Goal: Transaction & Acquisition: Purchase product/service

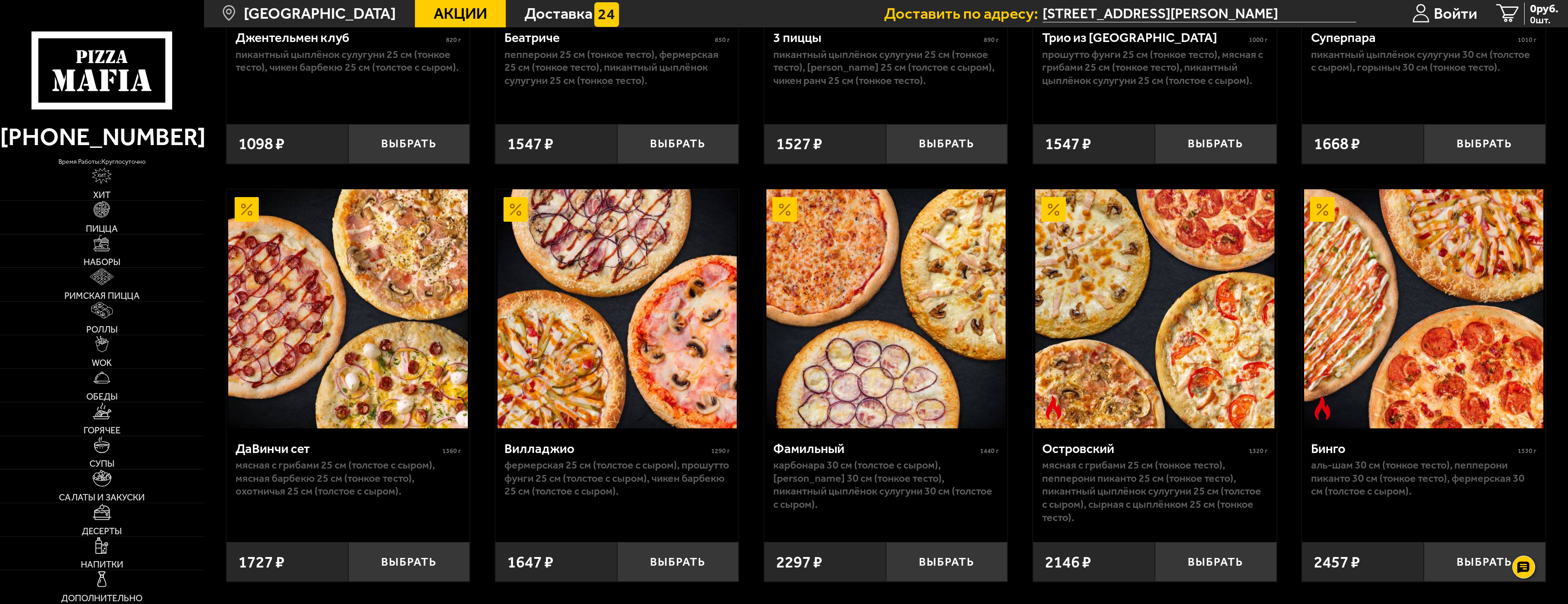
scroll to position [945, 0]
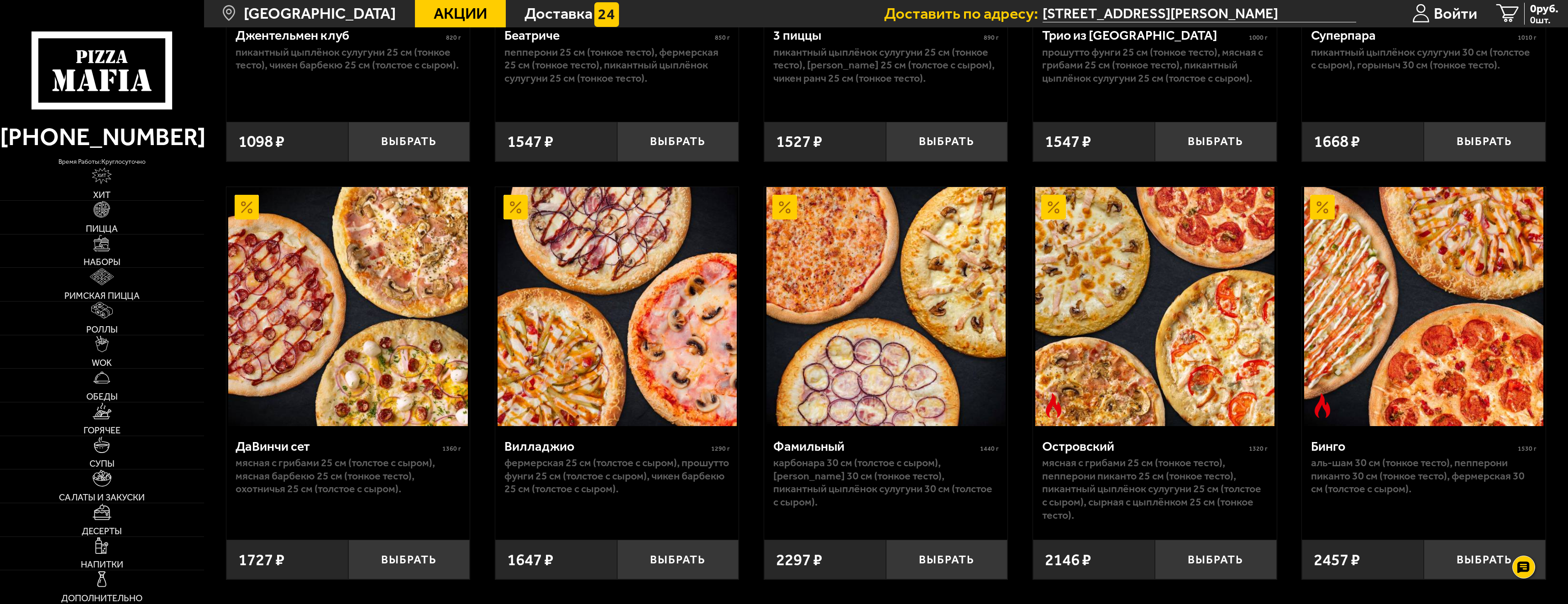
click at [404, 370] on img at bounding box center [348, 307] width 239 height 239
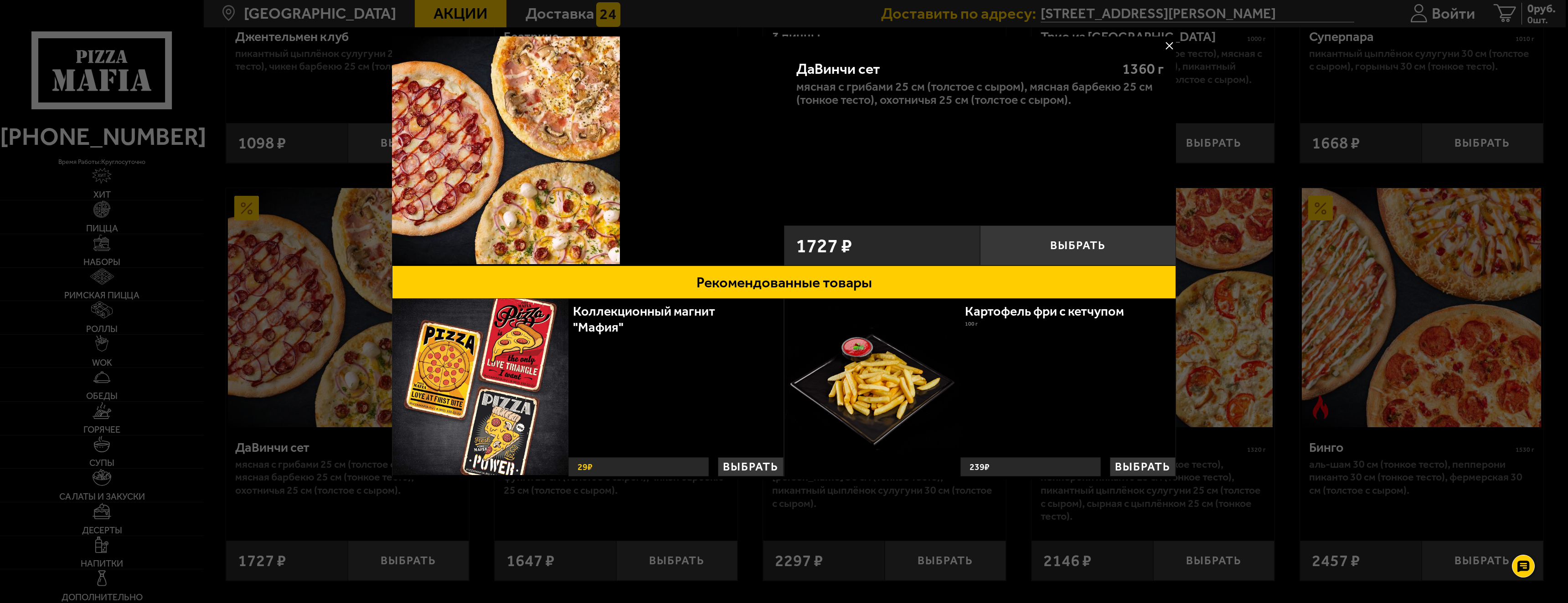
click at [567, 218] on img at bounding box center [506, 150] width 228 height 228
click at [1170, 47] on button at bounding box center [1169, 45] width 13 height 13
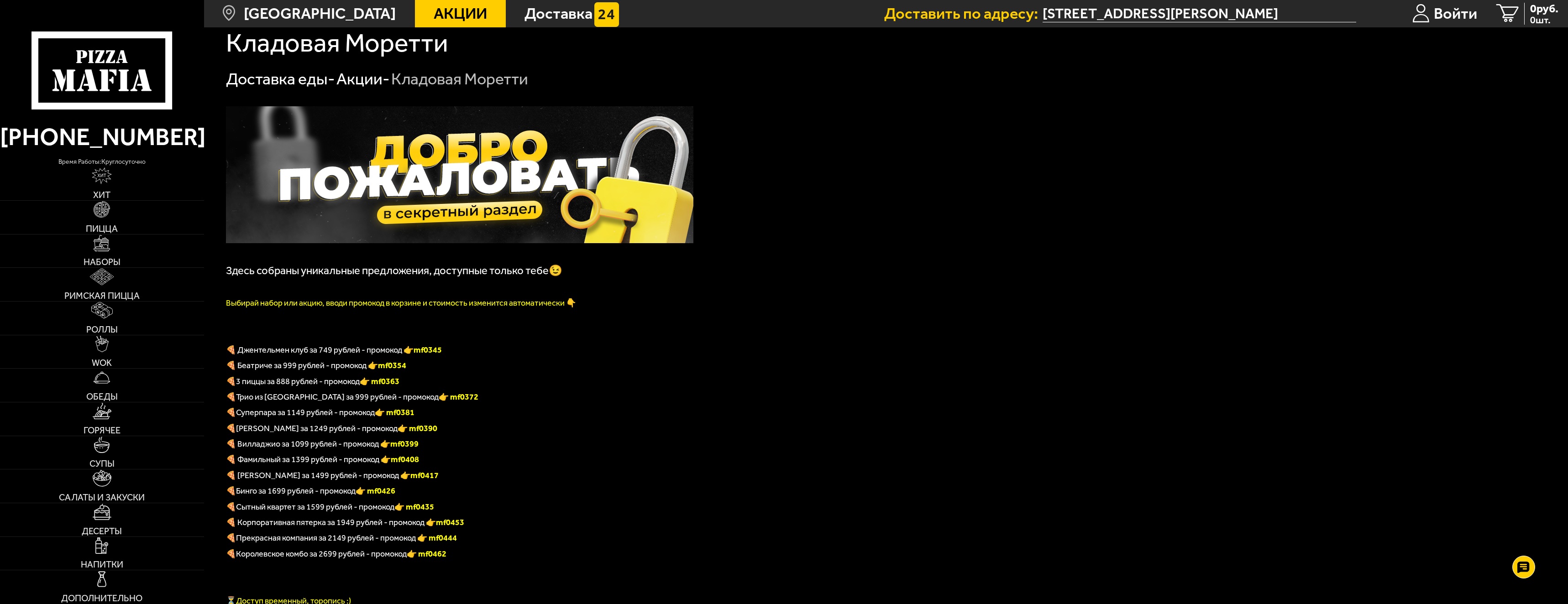
scroll to position [0, 0]
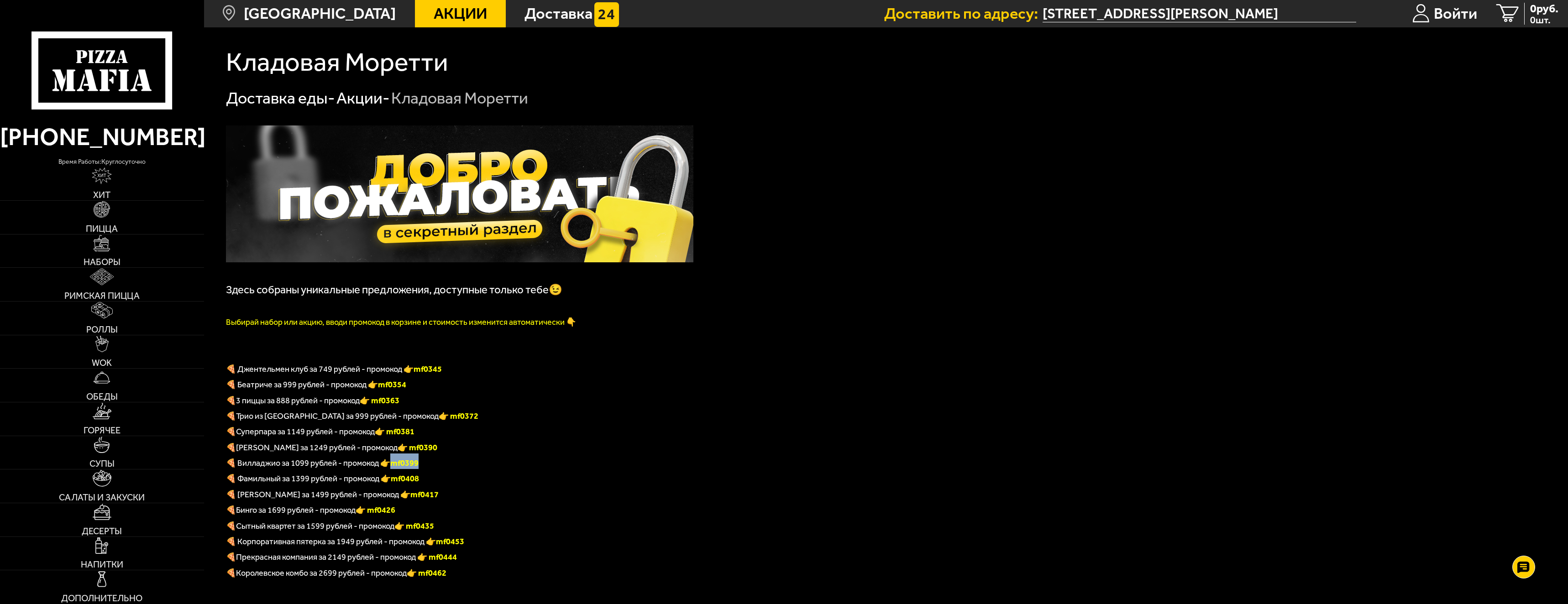
drag, startPoint x: 420, startPoint y: 463, endPoint x: 395, endPoint y: 465, distance: 25.1
click at [395, 465] on b "mf0399" at bounding box center [405, 463] width 28 height 10
copy b "mf0399"
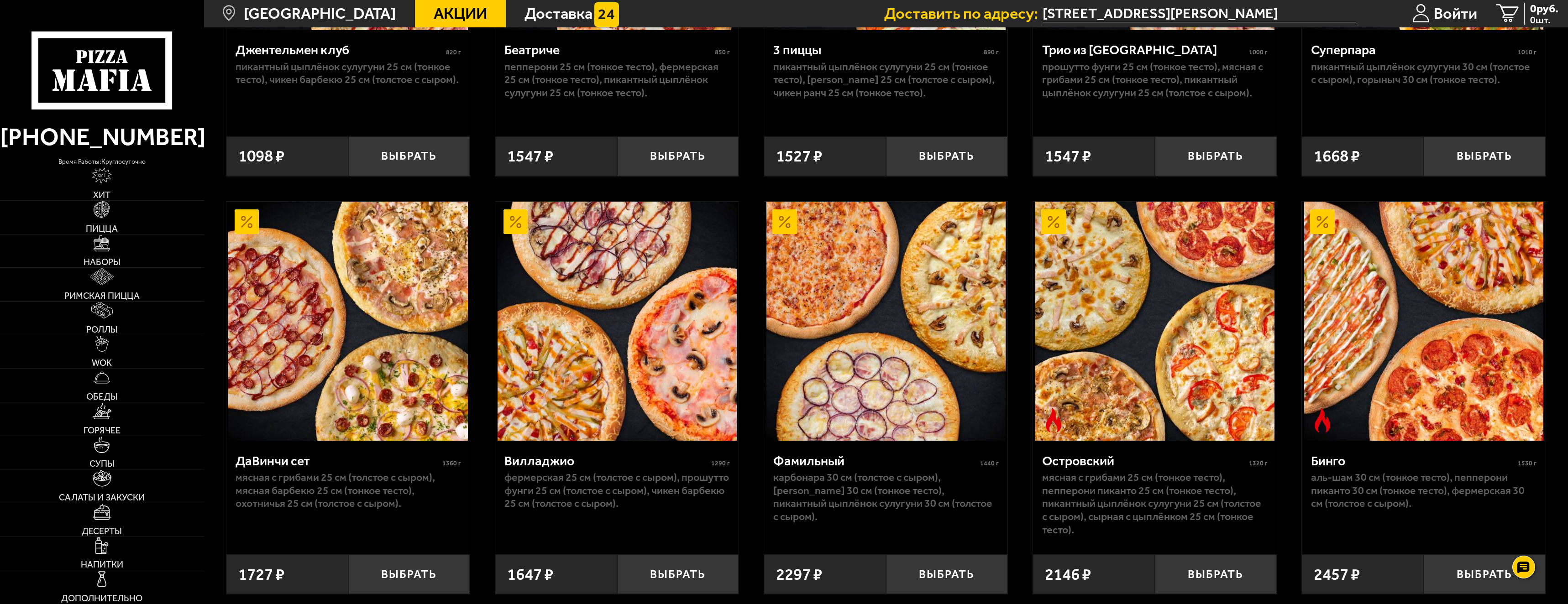
scroll to position [1004, 0]
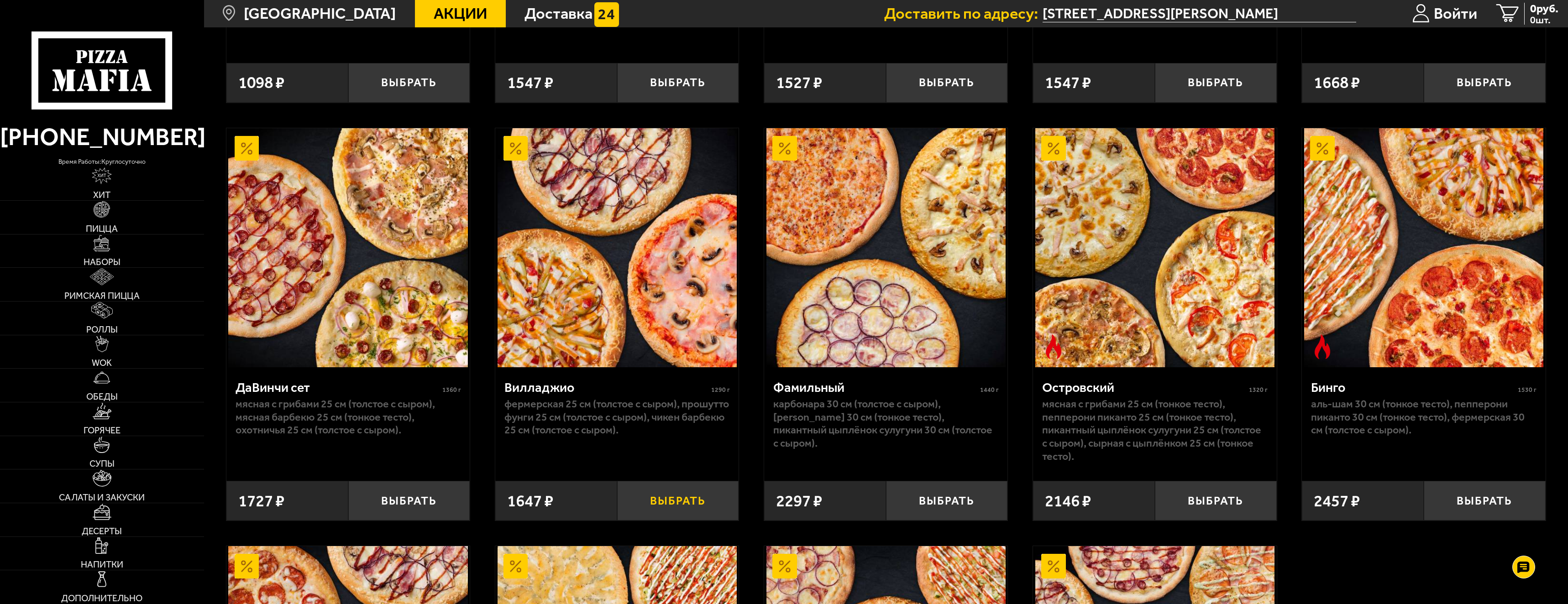
click at [659, 501] on button "Выбрать" at bounding box center [678, 501] width 122 height 40
click at [1534, 11] on span "1647 руб." at bounding box center [1535, 9] width 48 height 11
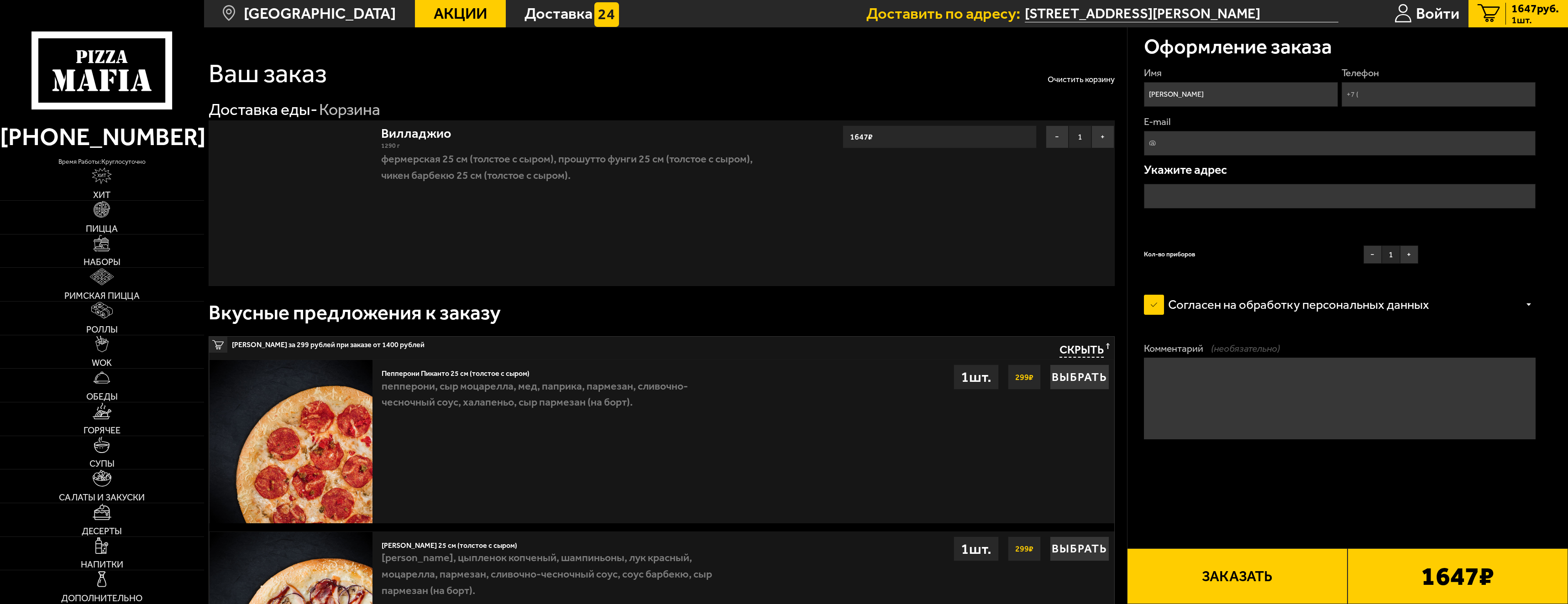
type input "[STREET_ADDRESS][PERSON_NAME]"
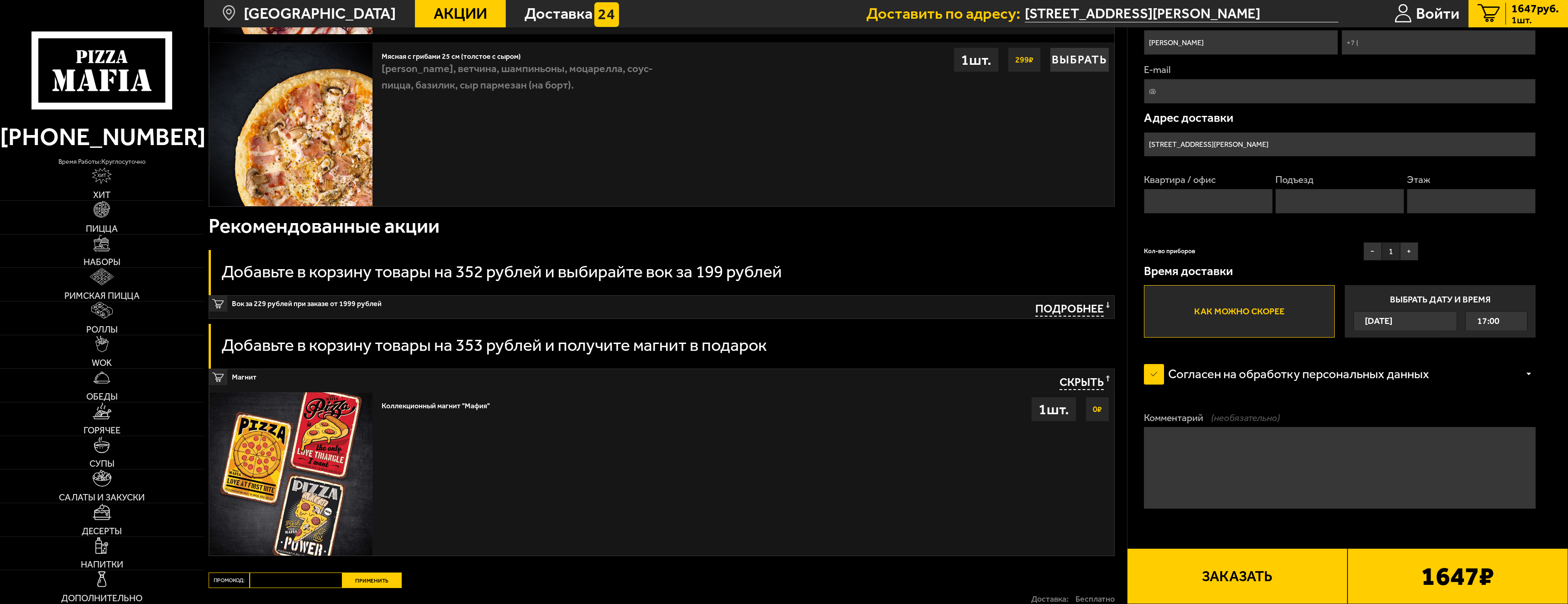
scroll to position [808, 0]
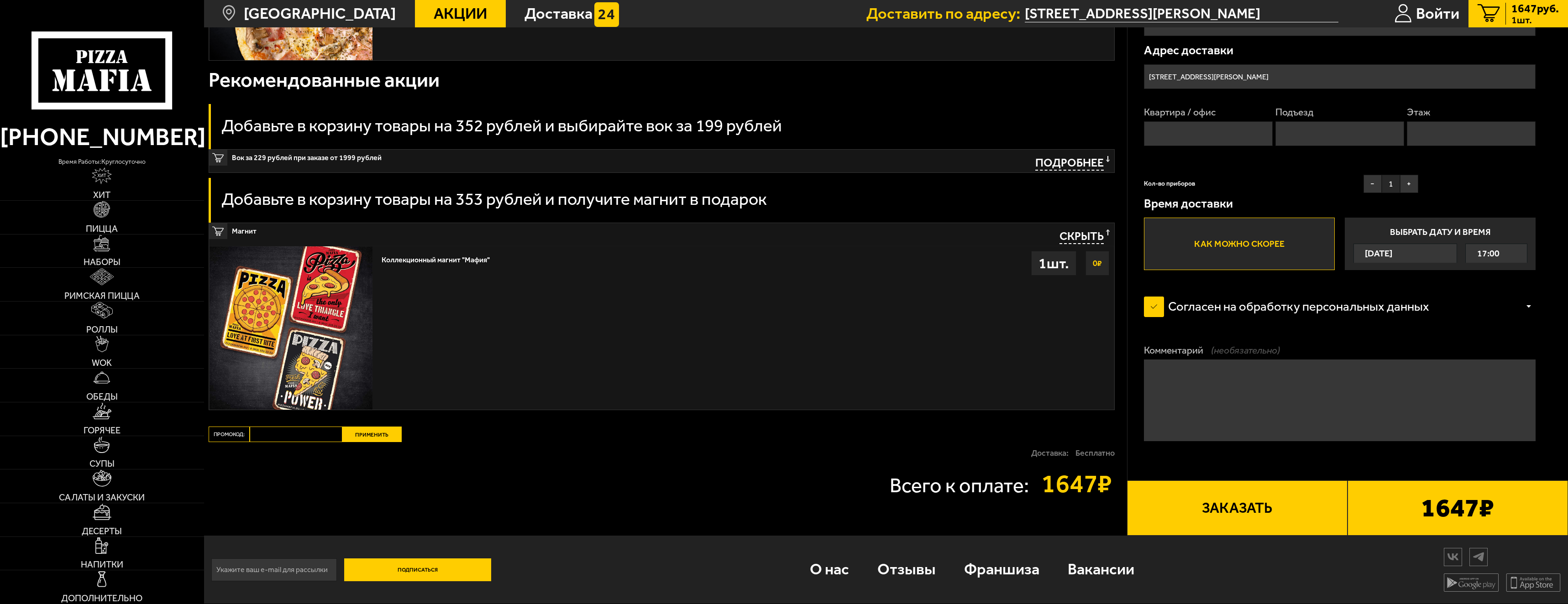
paste input "mf0399"
type input "mf0399"
click at [380, 434] on button "Применить" at bounding box center [372, 434] width 60 height 16
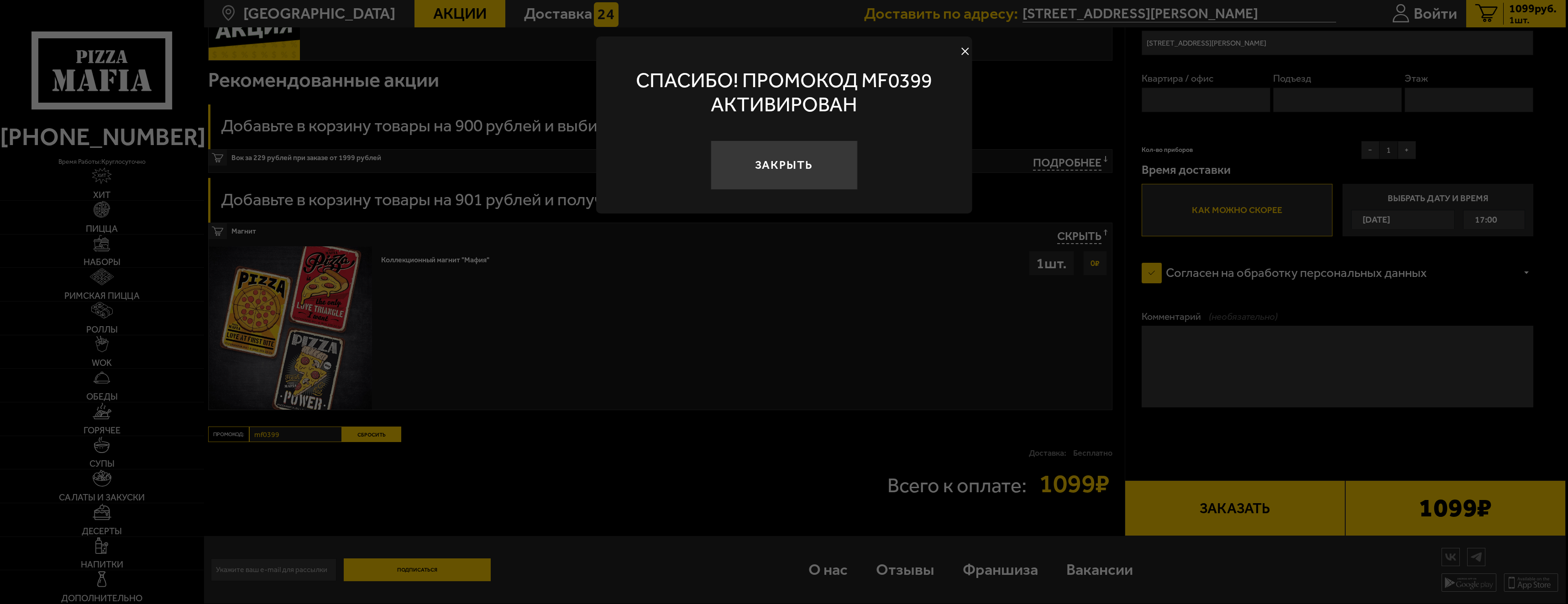
scroll to position [307, 0]
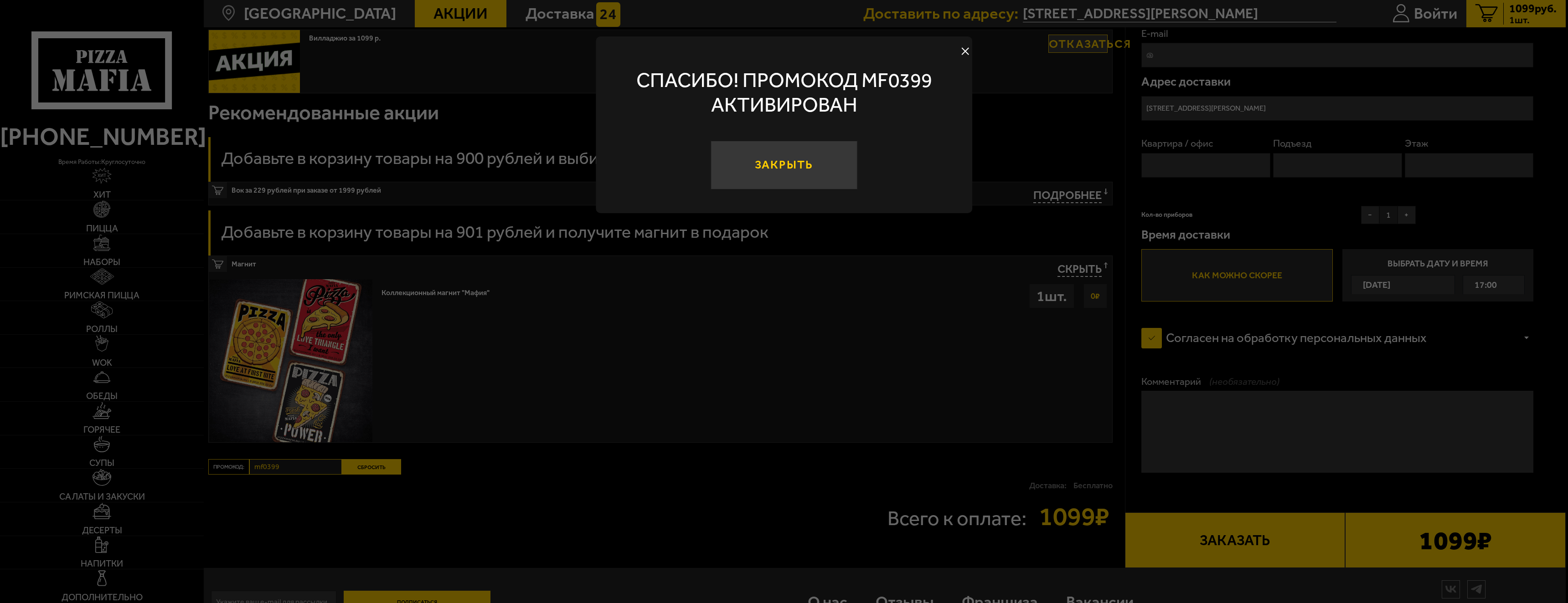
click at [818, 164] on button "Закрыть" at bounding box center [784, 165] width 147 height 49
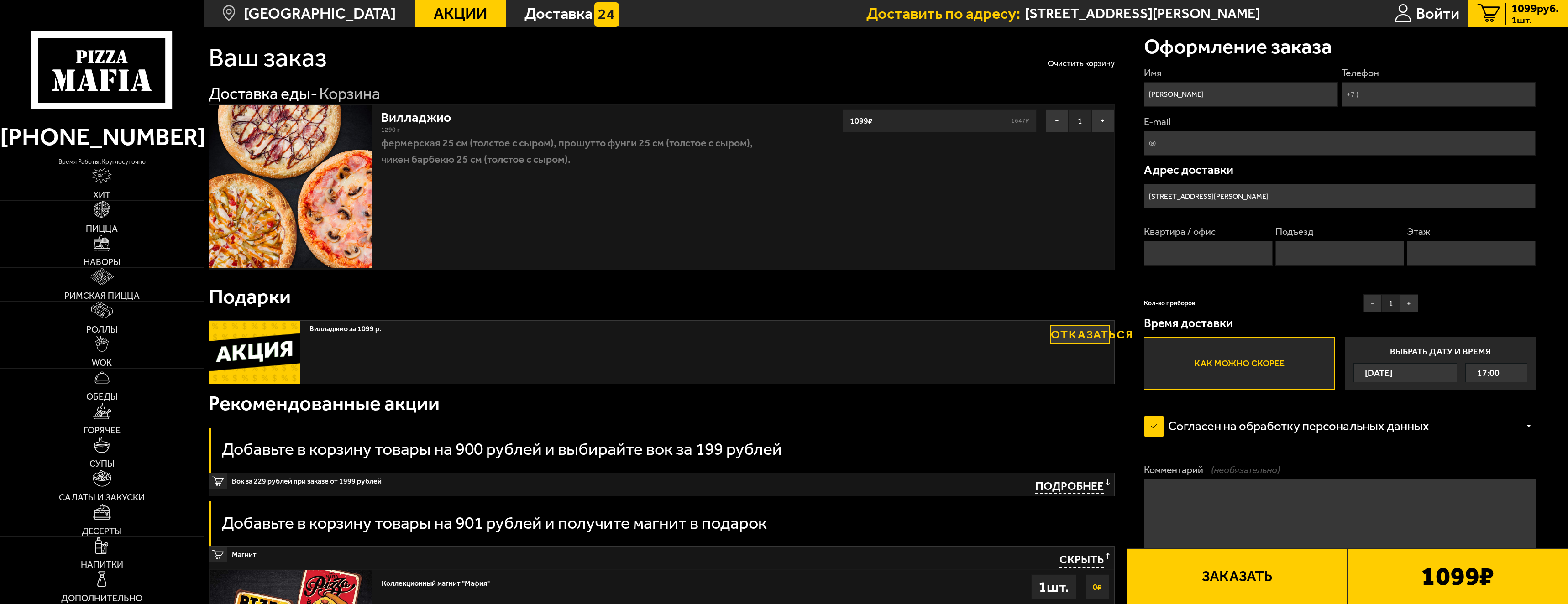
scroll to position [0, 0]
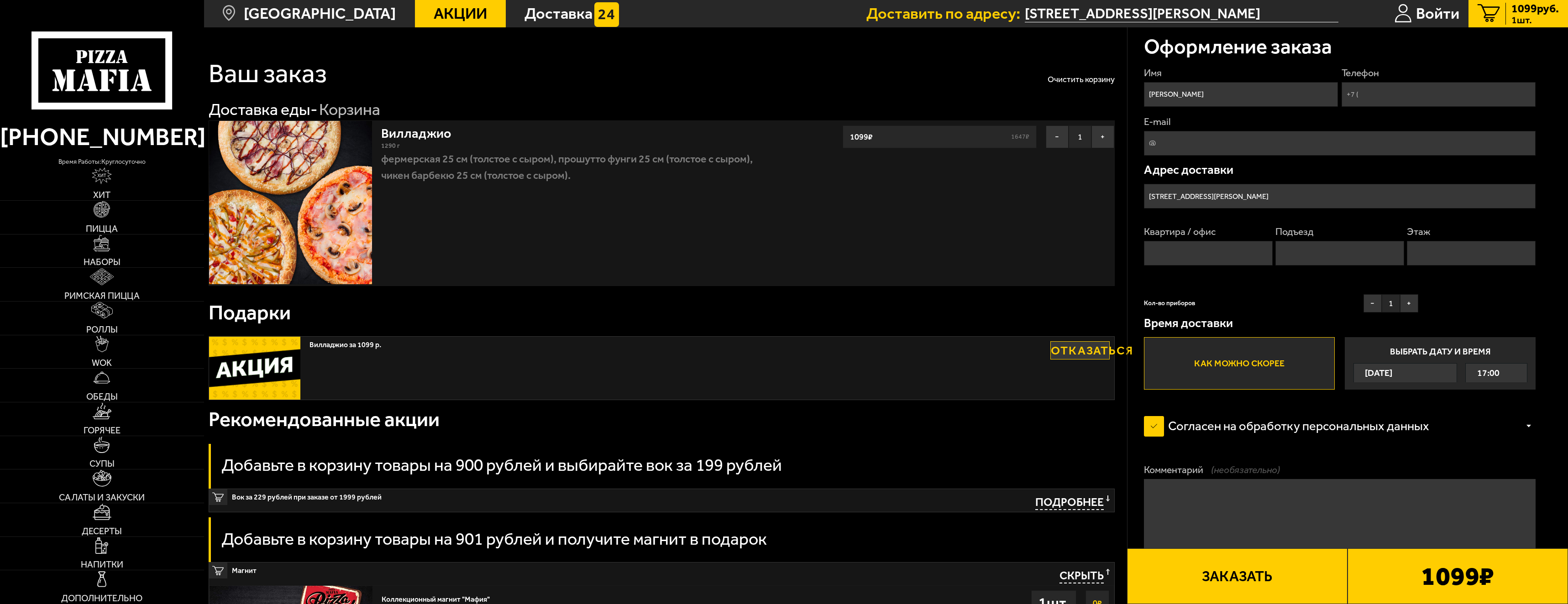
click at [1400, 96] on input "Телефон" at bounding box center [1439, 94] width 194 height 25
type input "[PHONE_NUMBER]"
click at [1241, 251] on input "Квартира / офис" at bounding box center [1207, 253] width 128 height 25
click at [1220, 259] on input "Квартира / офис" at bounding box center [1207, 253] width 128 height 25
drag, startPoint x: 1210, startPoint y: 256, endPoint x: 1204, endPoint y: 255, distance: 6.1
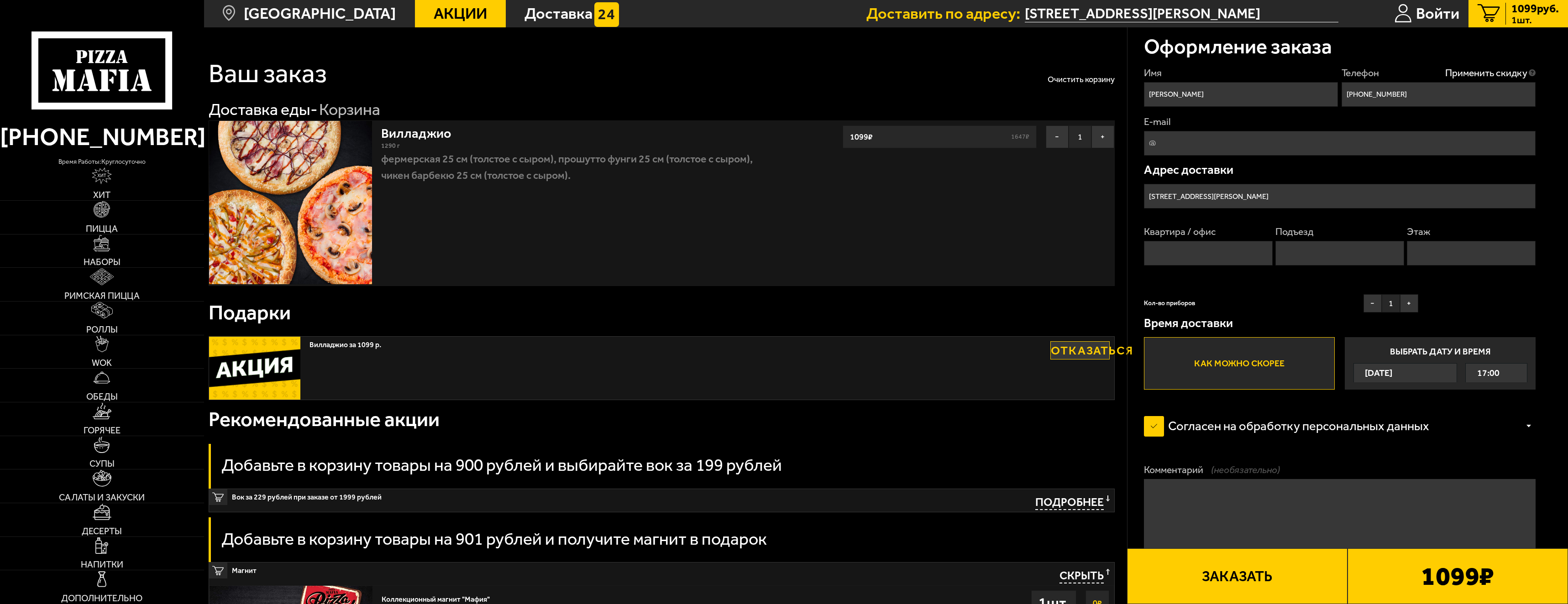
click at [1209, 256] on input "Квартира / офис" at bounding box center [1207, 253] width 128 height 25
click at [1193, 254] on input "Квартира / офис" at bounding box center [1207, 253] width 128 height 25
type input "7"
click at [1336, 254] on input "Подъезд" at bounding box center [1339, 253] width 128 height 25
type input "1"
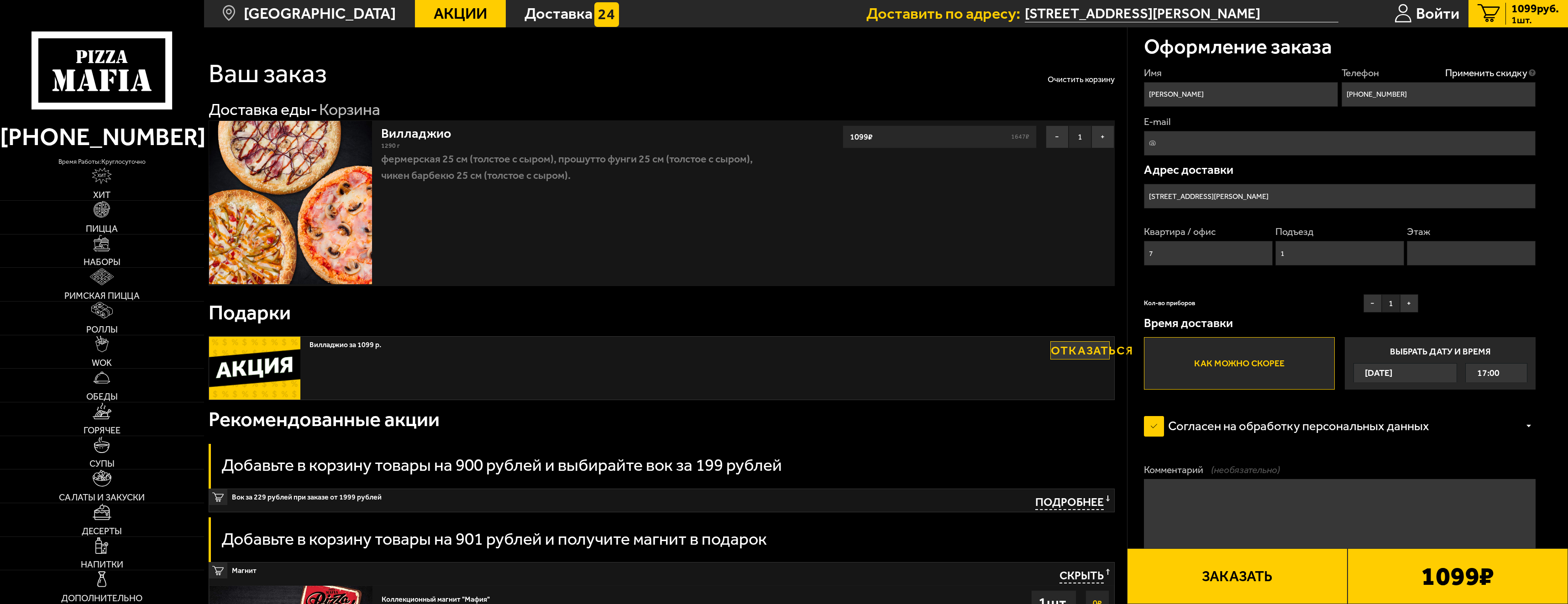
click at [1445, 250] on input "Этаж" at bounding box center [1471, 253] width 128 height 25
type input "4"
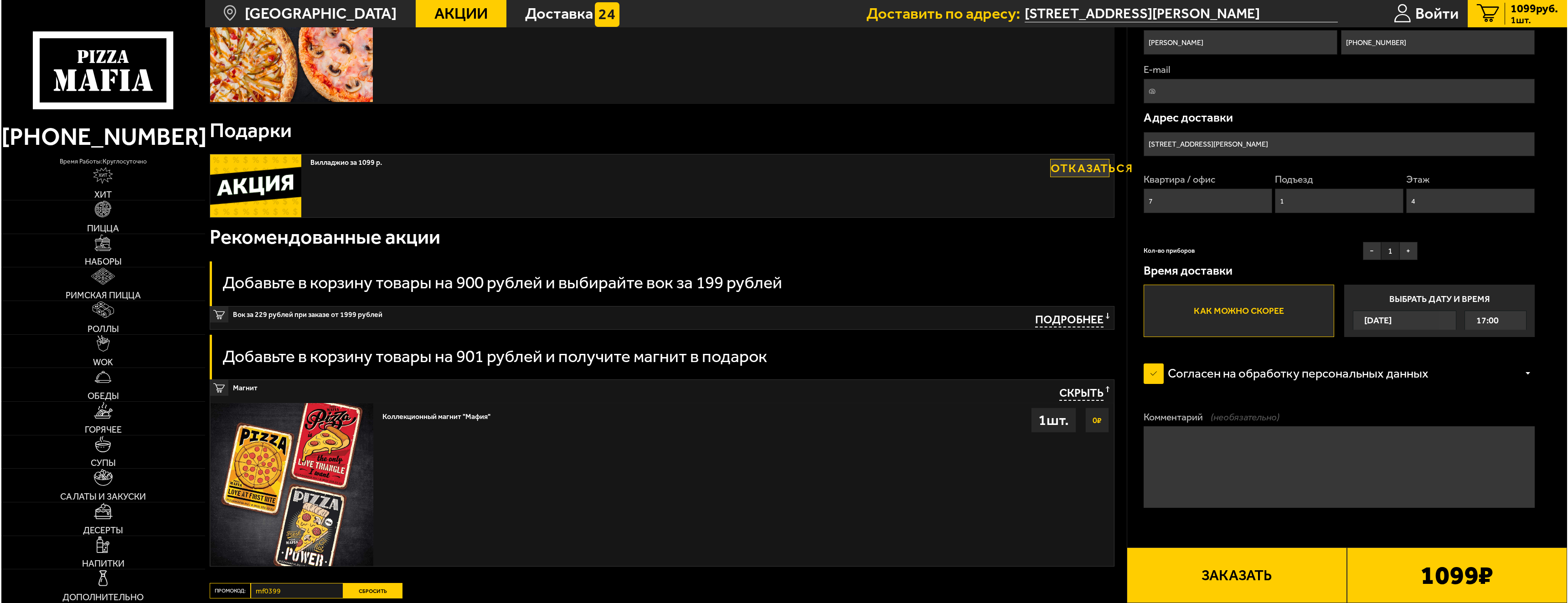
scroll to position [182, 0]
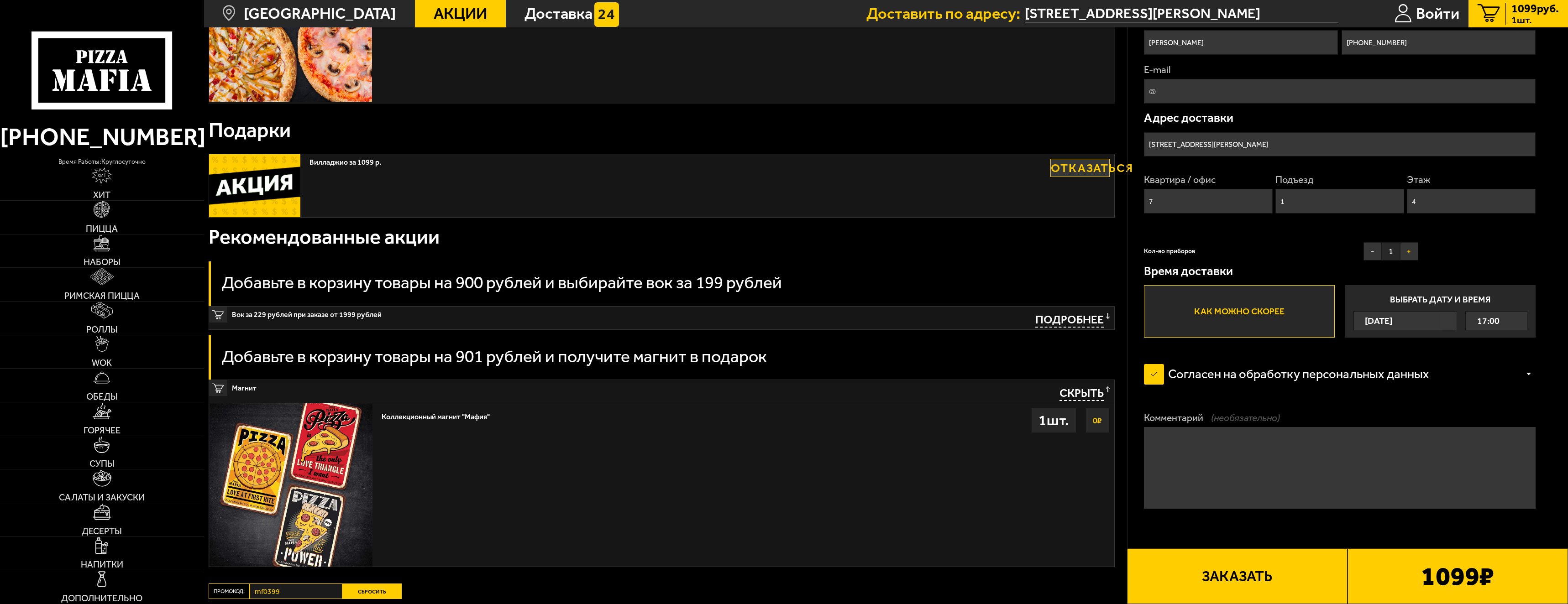
click at [1410, 254] on button "+" at bounding box center [1409, 251] width 18 height 18
click at [1228, 574] on button "Заказать" at bounding box center [1237, 576] width 221 height 55
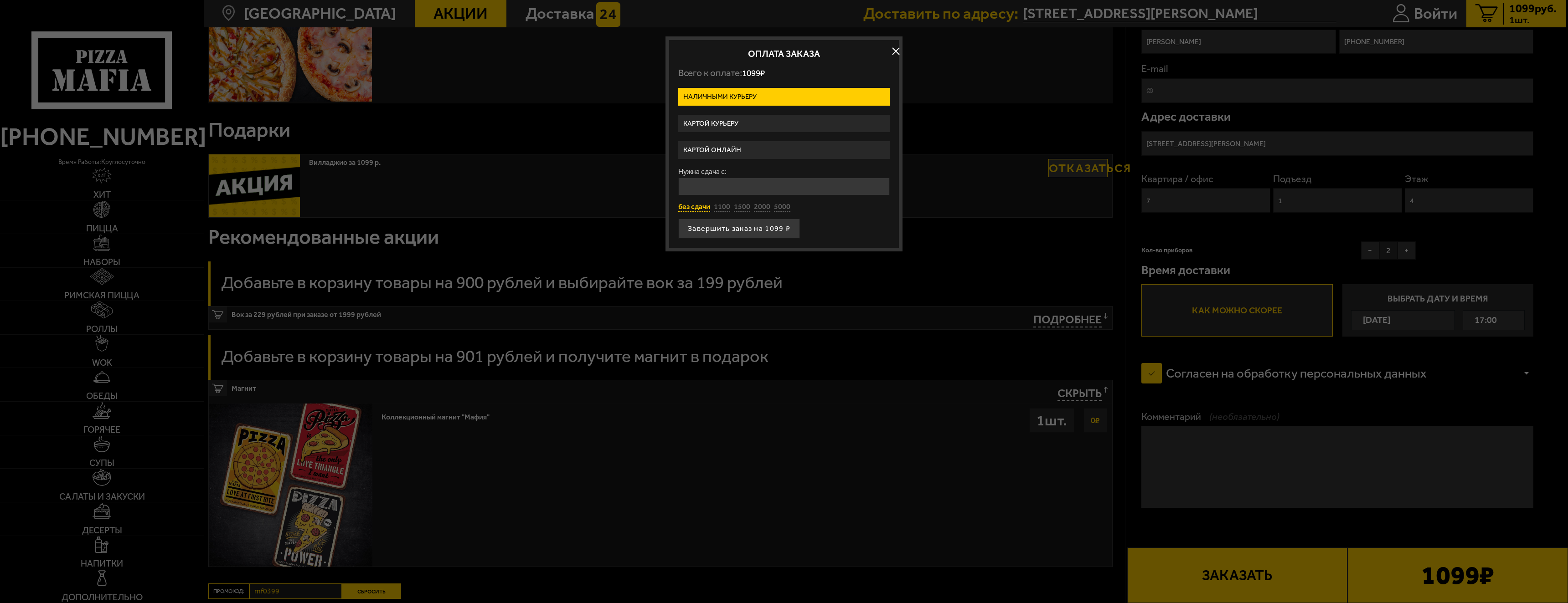
click at [695, 209] on button "без сдачи" at bounding box center [694, 207] width 32 height 10
type input "0"
click at [718, 234] on button "Завершить заказ на 1099 ₽" at bounding box center [739, 229] width 122 height 20
